Goal: Task Accomplishment & Management: Manage account settings

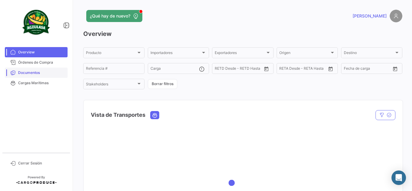
click at [48, 73] on span "Documentos" at bounding box center [41, 72] width 47 height 5
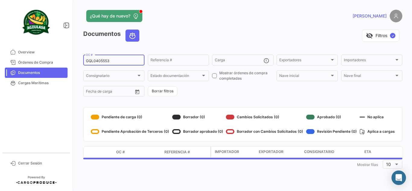
click at [117, 60] on input "GQL0405553" at bounding box center [114, 61] width 56 height 4
paste input "EBKG13770955"
type input "EBKG13770955"
click at [251, 20] on div "¿Qué hay de nuevo?" at bounding box center [171, 16] width 176 height 12
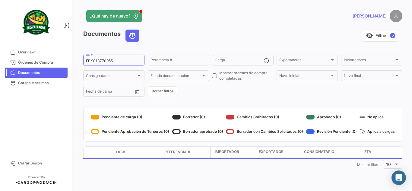
click at [202, 36] on div "visibility_off Filtros ✓" at bounding box center [273, 36] width 258 height 12
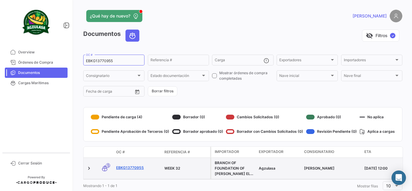
click at [134, 166] on link "EBKG13770955" at bounding box center [137, 167] width 43 height 5
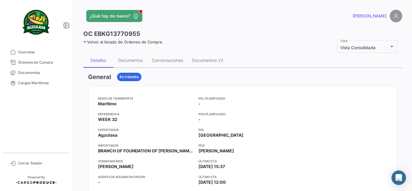
click at [219, 24] on app-header "¿Qué hay de nuevo? [PERSON_NAME]" at bounding box center [242, 20] width 319 height 20
click at [142, 55] on div "Documentos" at bounding box center [131, 60] width 34 height 14
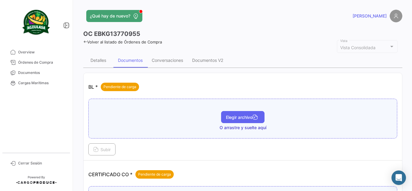
click at [231, 118] on span "Elegir archivo" at bounding box center [243, 117] width 34 height 5
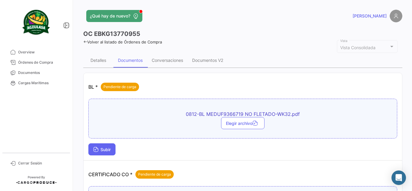
click at [105, 153] on button "Subir" at bounding box center [101, 149] width 27 height 12
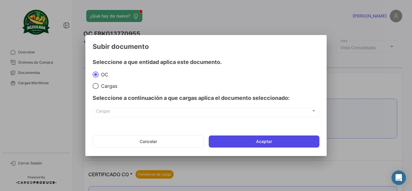
click at [226, 140] on button "Aceptar" at bounding box center [264, 142] width 111 height 12
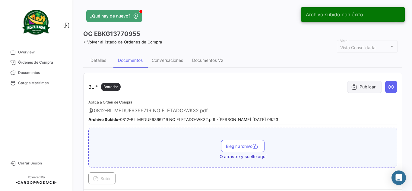
click at [351, 88] on icon at bounding box center [354, 87] width 6 height 6
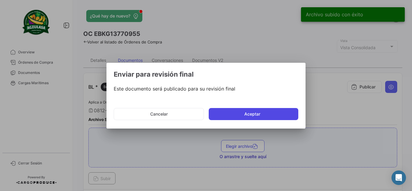
click at [232, 112] on button "Aceptar" at bounding box center [254, 114] width 90 height 12
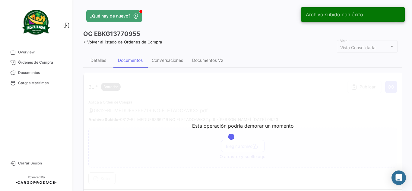
click at [207, 32] on div "OC EBKG13770955" at bounding box center [242, 34] width 319 height 8
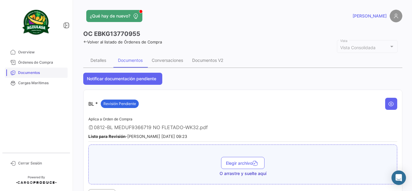
click at [56, 75] on span "Documentos" at bounding box center [41, 72] width 47 height 5
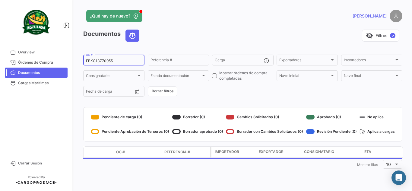
click at [126, 62] on input "EBKG13770955" at bounding box center [114, 61] width 56 height 4
paste input "67"
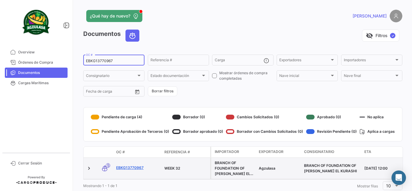
type input "EBKG13770967"
click at [139, 166] on link "EBKG13770967" at bounding box center [137, 167] width 43 height 5
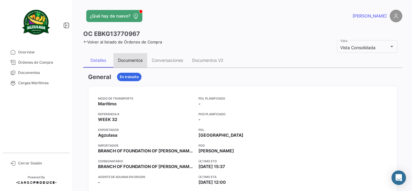
click at [132, 62] on div "Documentos" at bounding box center [130, 60] width 25 height 5
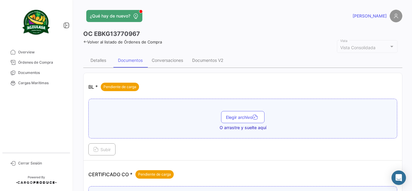
click at [221, 29] on app-header "¿Qué hay de nuevo? [PERSON_NAME]" at bounding box center [242, 20] width 319 height 20
click at [256, 12] on div "¿Qué hay de nuevo?" at bounding box center [171, 16] width 176 height 12
click at [242, 117] on span "Elegir archivo" at bounding box center [243, 117] width 34 height 5
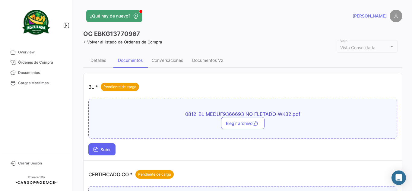
click at [102, 150] on span "Subir" at bounding box center [102, 149] width 18 height 5
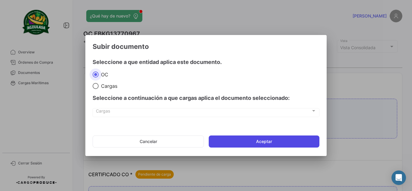
click at [236, 143] on button "Aceptar" at bounding box center [264, 142] width 111 height 12
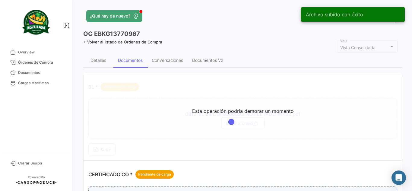
drag, startPoint x: 265, startPoint y: 39, endPoint x: 274, endPoint y: 49, distance: 14.3
click at [265, 38] on div "Volver al listado de Órdenes de Compra" at bounding box center [242, 41] width 319 height 6
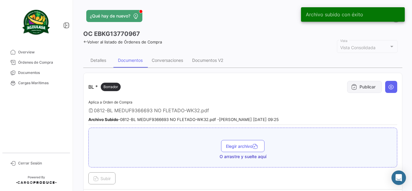
click at [365, 91] on button "Publicar" at bounding box center [365, 87] width 35 height 12
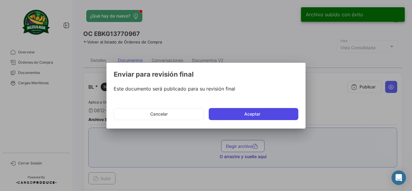
click at [254, 115] on button "Aceptar" at bounding box center [254, 114] width 90 height 12
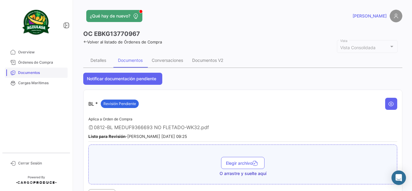
click at [50, 73] on span "Documentos" at bounding box center [41, 72] width 47 height 5
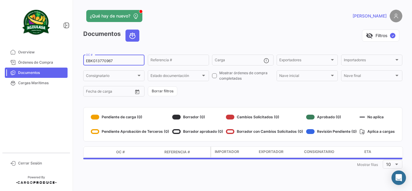
click at [128, 61] on input "EBKG13770967" at bounding box center [114, 61] width 56 height 4
paste input "78"
type input "EBKG13770978"
click at [196, 24] on app-header "¿Qué hay de nuevo? [PERSON_NAME]" at bounding box center [242, 20] width 319 height 20
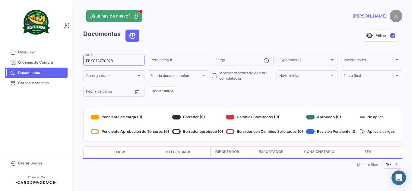
click at [252, 24] on app-header "¿Qué hay de nuevo? [PERSON_NAME]" at bounding box center [242, 20] width 319 height 20
click at [243, 27] on app-header "¿Qué hay de nuevo? [PERSON_NAME]" at bounding box center [242, 20] width 319 height 20
click at [204, 36] on div "visibility_off Filtros ✓" at bounding box center [273, 36] width 258 height 12
click at [217, 30] on div "visibility_off Filtros ✓" at bounding box center [273, 36] width 258 height 12
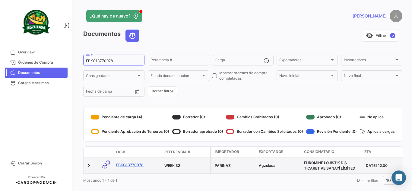
click at [128, 165] on link "EBKG13770978" at bounding box center [137, 164] width 43 height 5
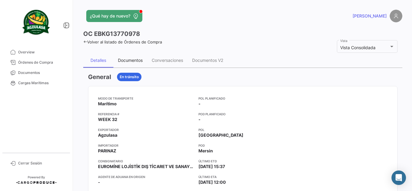
click at [136, 62] on div "Documentos" at bounding box center [130, 60] width 25 height 5
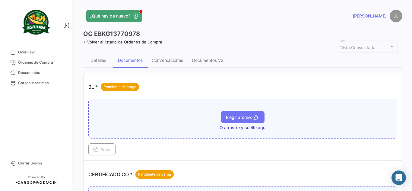
click at [253, 114] on button "Elegir archivo" at bounding box center [242, 117] width 43 height 12
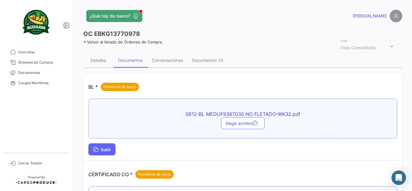
click at [99, 149] on span "Subir" at bounding box center [102, 149] width 18 height 5
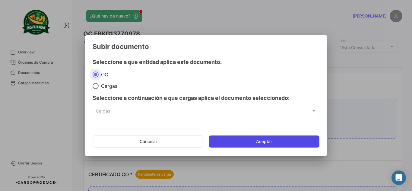
click at [224, 142] on button "Aceptar" at bounding box center [264, 142] width 111 height 12
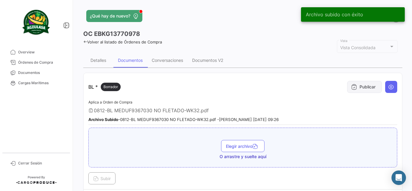
click at [371, 90] on button "Publicar" at bounding box center [365, 87] width 35 height 12
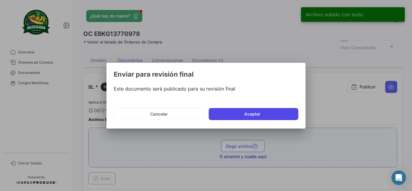
click at [247, 113] on button "Aceptar" at bounding box center [254, 114] width 90 height 12
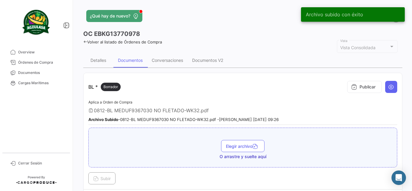
click at [210, 37] on div "OC EBKG13770978" at bounding box center [242, 34] width 319 height 8
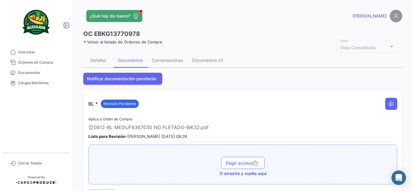
click at [215, 31] on div "OC EBKG13770978" at bounding box center [242, 34] width 319 height 8
click at [34, 75] on span "Documentos" at bounding box center [41, 72] width 47 height 5
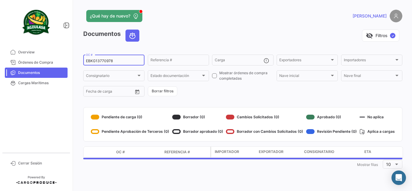
drag, startPoint x: 132, startPoint y: 61, endPoint x: 0, endPoint y: 73, distance: 132.8
click at [0, 73] on mat-sidenav-container "Overview Órdenes de Compra Documentos Cargas Marítimas Cerrar Sesión ¿Qué hay d…" at bounding box center [206, 95] width 412 height 191
paste input "GYEA64120400"
type input "GYEA64120400"
click at [204, 31] on div "visibility_off Filtros ✓" at bounding box center [273, 36] width 258 height 12
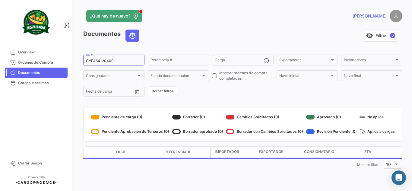
click at [222, 18] on div "¿Qué hay de nuevo?" at bounding box center [171, 16] width 176 height 12
click at [202, 43] on div "Documentos visibility_off Filtros ✓" at bounding box center [242, 38] width 319 height 17
click at [162, 34] on div "visibility_off Filtros ✓" at bounding box center [273, 36] width 258 height 12
click at [239, 30] on div "visibility_off Filtros ✓" at bounding box center [273, 36] width 258 height 12
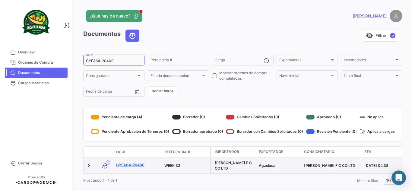
click at [131, 164] on link "GYEA64120400" at bounding box center [137, 164] width 43 height 5
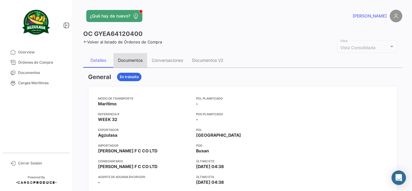
drag, startPoint x: 145, startPoint y: 59, endPoint x: 140, endPoint y: 62, distance: 5.6
click at [144, 59] on div "Documentos" at bounding box center [131, 60] width 34 height 14
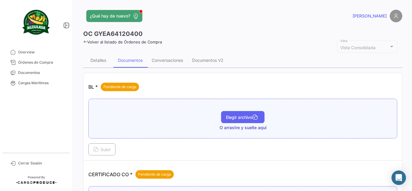
click at [246, 120] on button "Elegir archivo" at bounding box center [242, 117] width 43 height 12
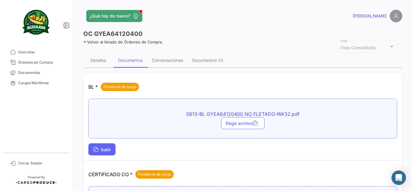
click at [112, 151] on button "Subir" at bounding box center [101, 149] width 27 height 12
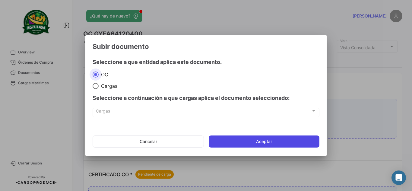
click at [252, 142] on button "Aceptar" at bounding box center [264, 142] width 111 height 12
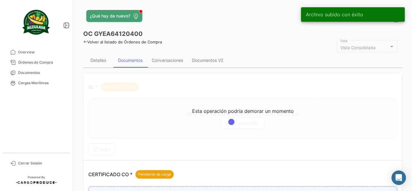
click at [172, 19] on div "¿Qué hay de nuevo?" at bounding box center [171, 16] width 176 height 12
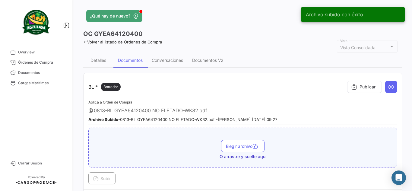
click at [229, 28] on app-header "¿Qué hay de nuevo? [PERSON_NAME]" at bounding box center [242, 20] width 319 height 20
click at [360, 85] on button "Publicar" at bounding box center [365, 87] width 35 height 12
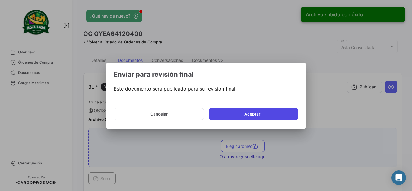
click at [245, 112] on button "Aceptar" at bounding box center [254, 114] width 90 height 12
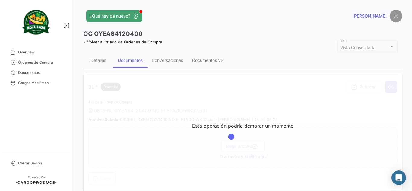
click at [186, 26] on app-header "¿Qué hay de nuevo? [PERSON_NAME]" at bounding box center [242, 20] width 319 height 20
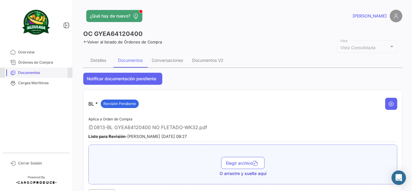
click at [59, 72] on span "Documentos" at bounding box center [41, 72] width 47 height 5
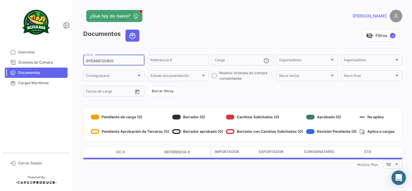
click at [118, 62] on input "GYEA64120400" at bounding box center [114, 61] width 56 height 4
paste input "032545"
type input "GYEA03254500"
drag, startPoint x: 186, startPoint y: 7, endPoint x: 189, endPoint y: 58, distance: 51.1
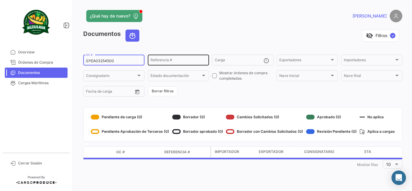
click at [186, 7] on div "¿Qué hay de nuevo? [PERSON_NAME] Documentos visibility_off Filtros ✓ GYEA032545…" at bounding box center [243, 95] width 339 height 191
click at [255, 16] on div "¿Qué hay de nuevo?" at bounding box center [171, 16] width 176 height 12
click at [203, 25] on app-header "¿Qué hay de nuevo? [PERSON_NAME]" at bounding box center [242, 20] width 319 height 20
click at [225, 20] on div "¿Qué hay de nuevo?" at bounding box center [171, 16] width 176 height 12
click at [216, 27] on app-header "¿Qué hay de nuevo? [PERSON_NAME]" at bounding box center [242, 20] width 319 height 20
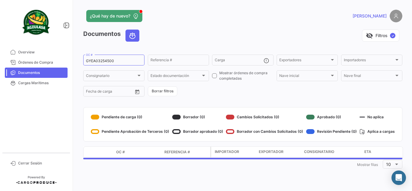
click at [205, 25] on app-header "¿Qué hay de nuevo? [PERSON_NAME]" at bounding box center [242, 20] width 319 height 20
click at [216, 26] on app-header "¿Qué hay de nuevo? [PERSON_NAME]" at bounding box center [242, 20] width 319 height 20
click at [193, 36] on div "visibility_off Filtros ✓" at bounding box center [273, 36] width 258 height 12
click at [257, 27] on app-header "¿Qué hay de nuevo? [PERSON_NAME]" at bounding box center [242, 20] width 319 height 20
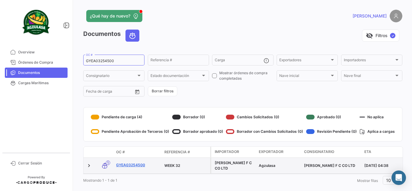
click at [139, 164] on link "GYEA03254500" at bounding box center [137, 164] width 43 height 5
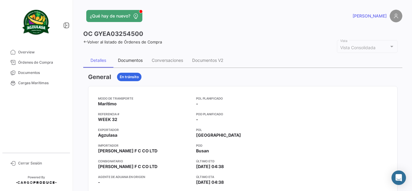
click at [133, 60] on div "Documentos" at bounding box center [130, 60] width 25 height 5
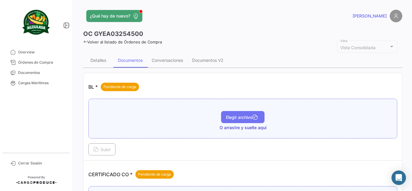
click at [244, 114] on button "Elegir archivo" at bounding box center [242, 117] width 43 height 12
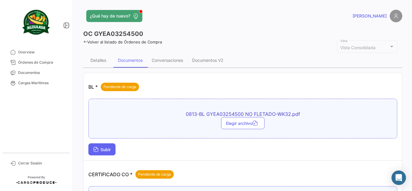
click at [106, 149] on span "Subir" at bounding box center [102, 149] width 18 height 5
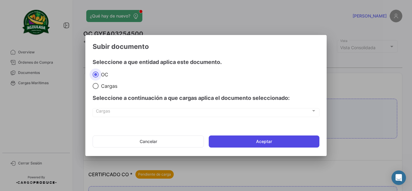
click at [233, 142] on button "Aceptar" at bounding box center [264, 142] width 111 height 12
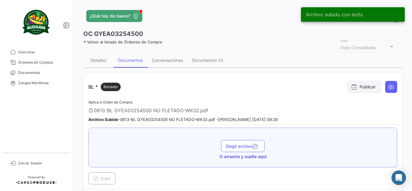
click at [364, 86] on button "Publicar" at bounding box center [365, 87] width 35 height 12
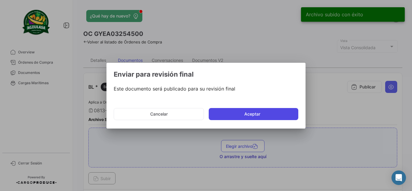
click at [228, 115] on button "Aceptar" at bounding box center [254, 114] width 90 height 12
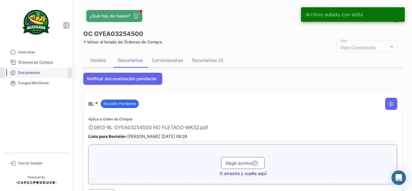
click at [33, 74] on span "Documentos" at bounding box center [41, 72] width 47 height 5
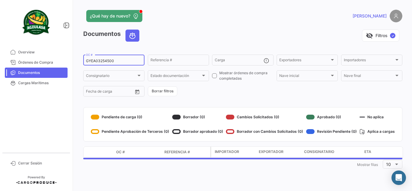
click at [130, 61] on input "GYEA03254500" at bounding box center [114, 61] width 56 height 4
paste input "F167639"
type input "GYEF16763900"
click at [195, 24] on app-header "¿Qué hay de nuevo? [PERSON_NAME]" at bounding box center [242, 20] width 319 height 20
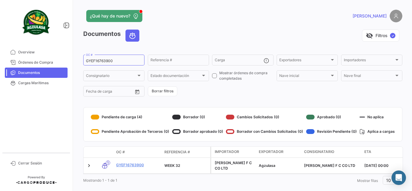
click at [209, 25] on app-header "¿Qué hay de nuevo? [PERSON_NAME]" at bounding box center [242, 20] width 319 height 20
click at [291, 29] on app-header "¿Qué hay de nuevo? [PERSON_NAME]" at bounding box center [242, 20] width 319 height 20
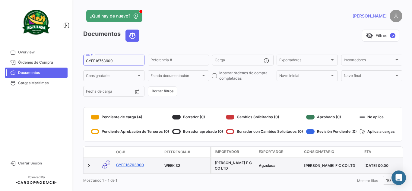
click at [139, 164] on link "GYEF16763900" at bounding box center [137, 164] width 43 height 5
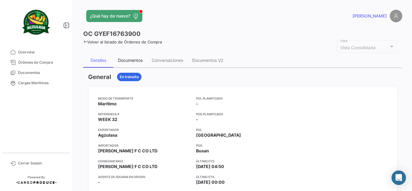
click at [126, 62] on div "Documentos" at bounding box center [130, 60] width 25 height 5
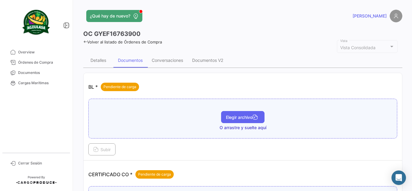
click at [238, 116] on span "Elegir archivo" at bounding box center [243, 117] width 34 height 5
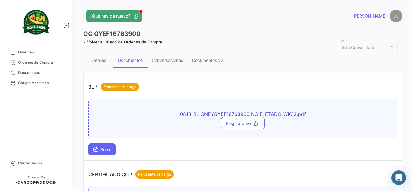
click at [92, 149] on button "Subir" at bounding box center [101, 149] width 27 height 12
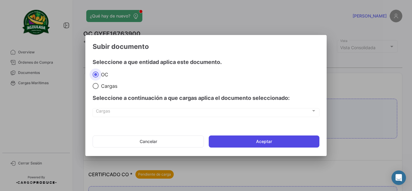
click at [248, 136] on button "Aceptar" at bounding box center [264, 142] width 111 height 12
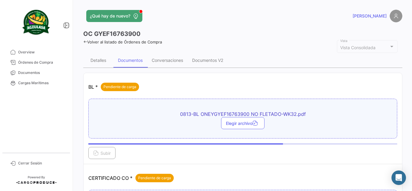
click at [198, 25] on app-header "¿Qué hay de nuevo? [PERSON_NAME]" at bounding box center [242, 20] width 319 height 20
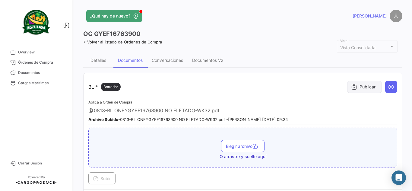
click at [373, 84] on button "Publicar" at bounding box center [365, 87] width 35 height 12
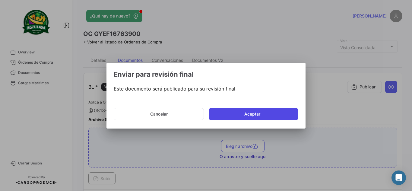
drag, startPoint x: 277, startPoint y: 114, endPoint x: 281, endPoint y: 129, distance: 15.8
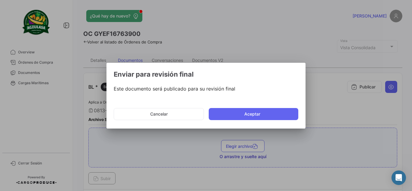
click at [277, 114] on button "Aceptar" at bounding box center [254, 114] width 90 height 12
